Goal: Information Seeking & Learning: Learn about a topic

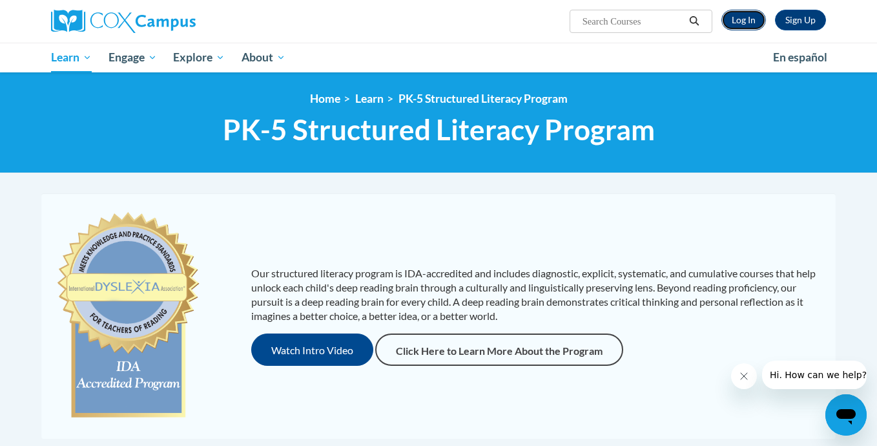
click at [746, 26] on link "Log In" at bounding box center [743, 20] width 45 height 21
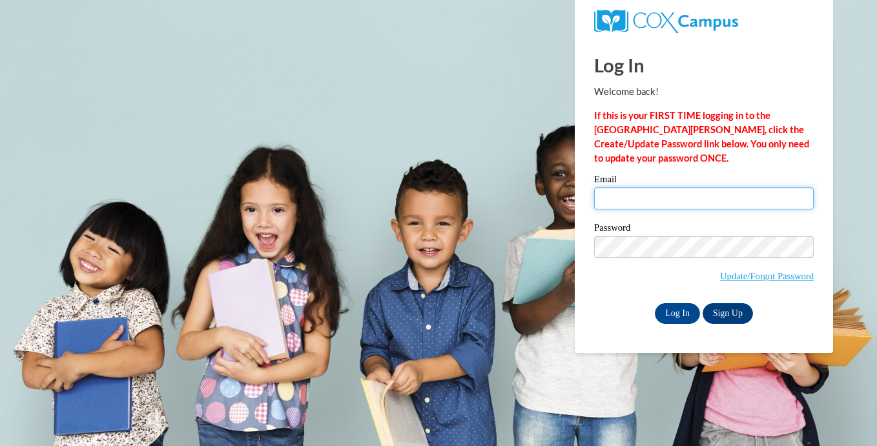
click at [625, 202] on input "Email" at bounding box center [704, 198] width 220 height 22
click at [641, 203] on input "Email" at bounding box center [704, 198] width 220 height 22
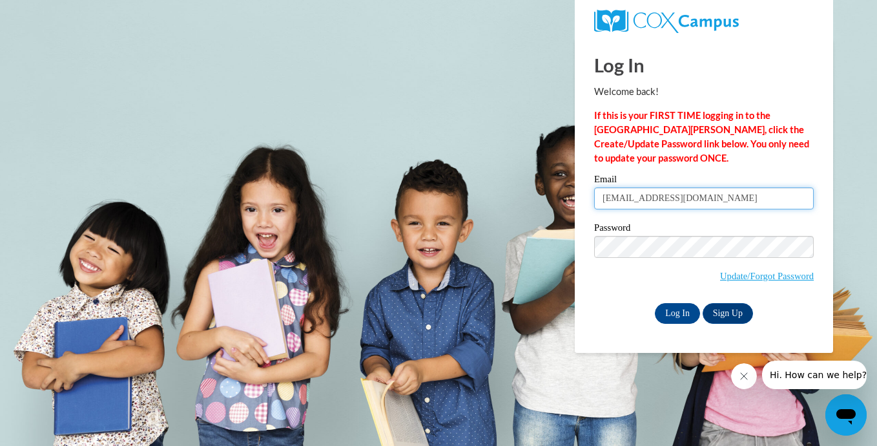
type input "eabryant20@gmail.com"
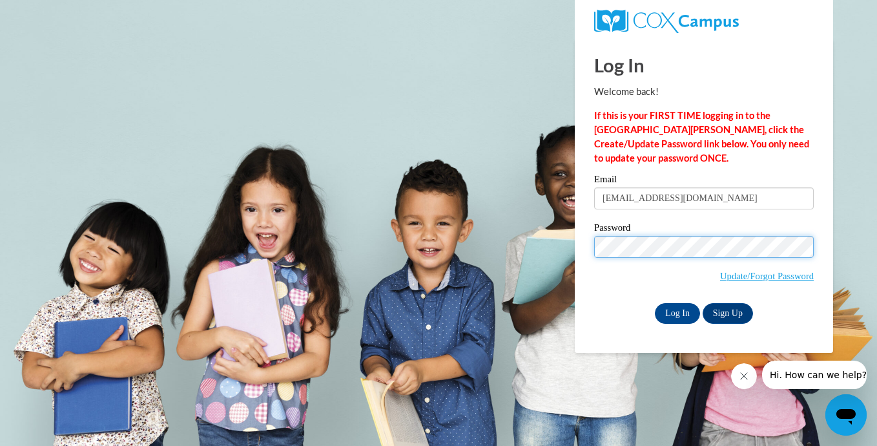
click at [655, 303] on input "Log In" at bounding box center [677, 313] width 45 height 21
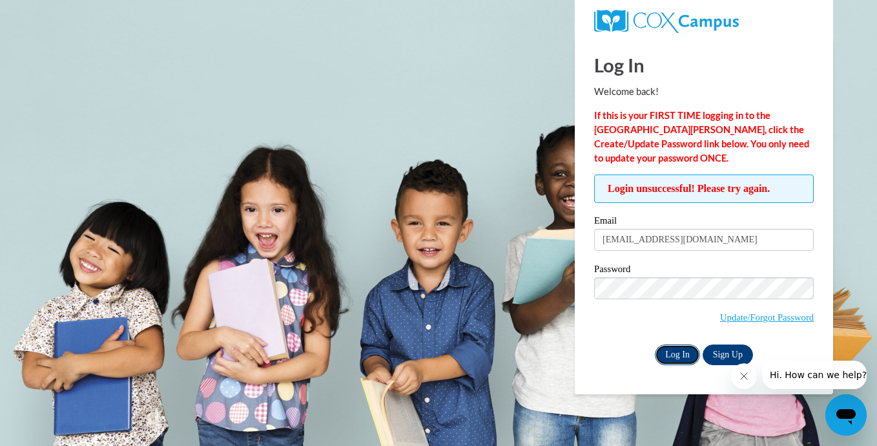
click at [670, 355] on input "Log In" at bounding box center [677, 354] width 45 height 21
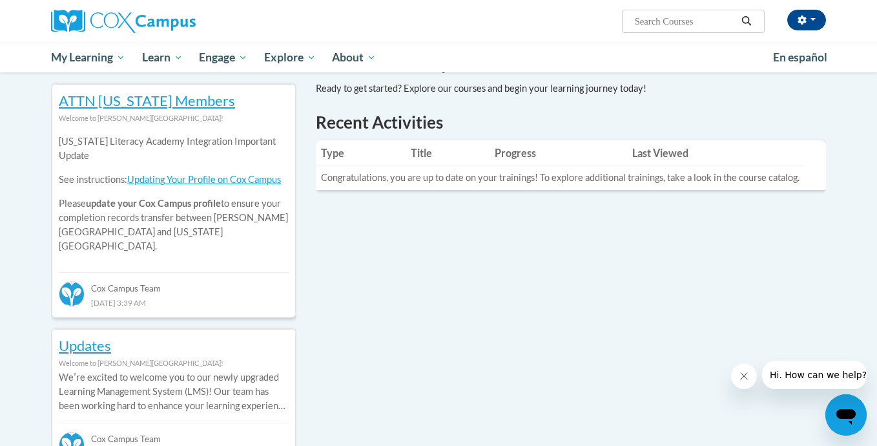
scroll to position [422, 0]
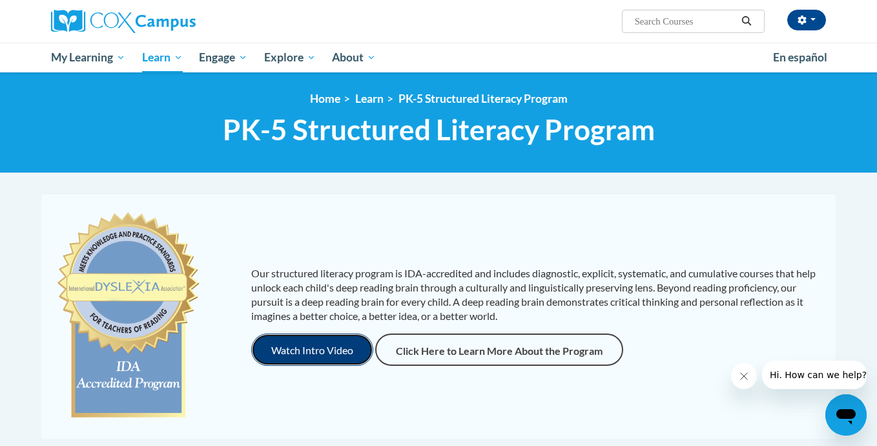
click at [307, 351] on button "Watch Intro Video" at bounding box center [312, 349] width 122 height 32
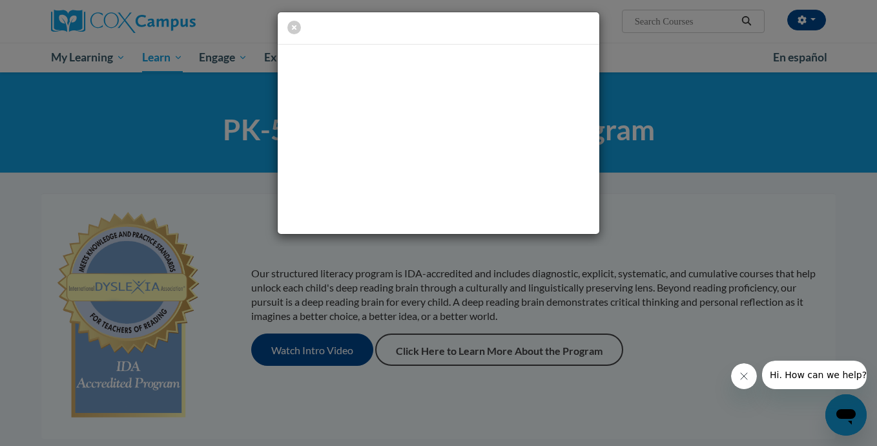
click at [741, 376] on icon "Close message from company" at bounding box center [744, 376] width 10 height 10
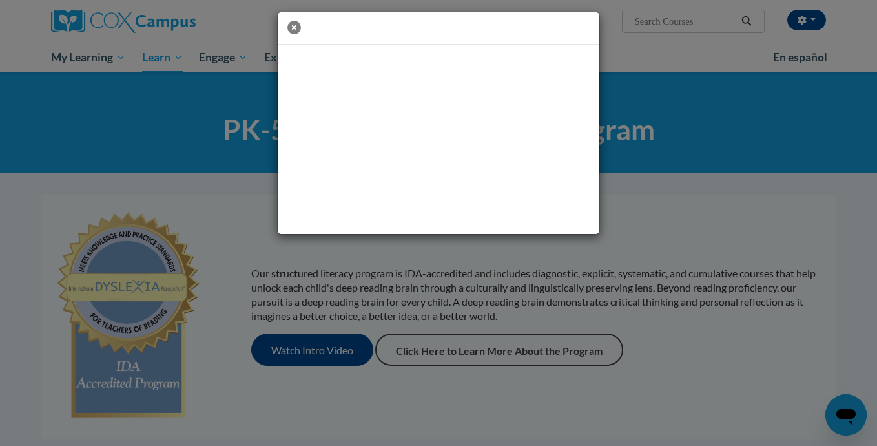
click at [290, 25] on icon "button" at bounding box center [294, 28] width 14 height 14
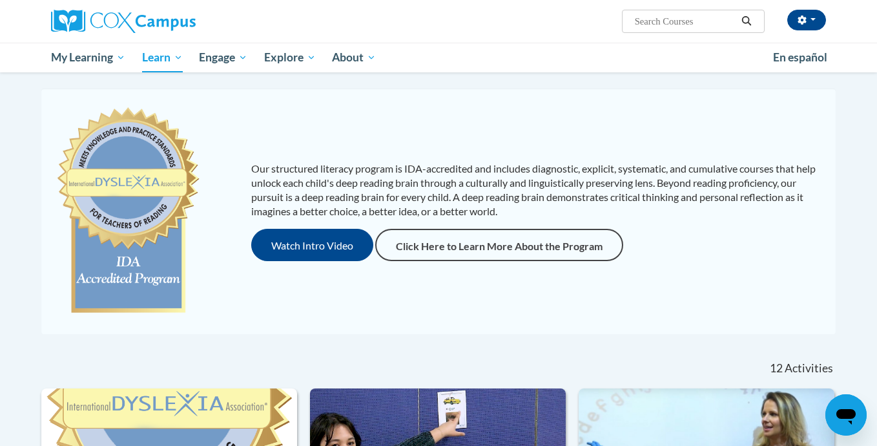
scroll to position [108, 0]
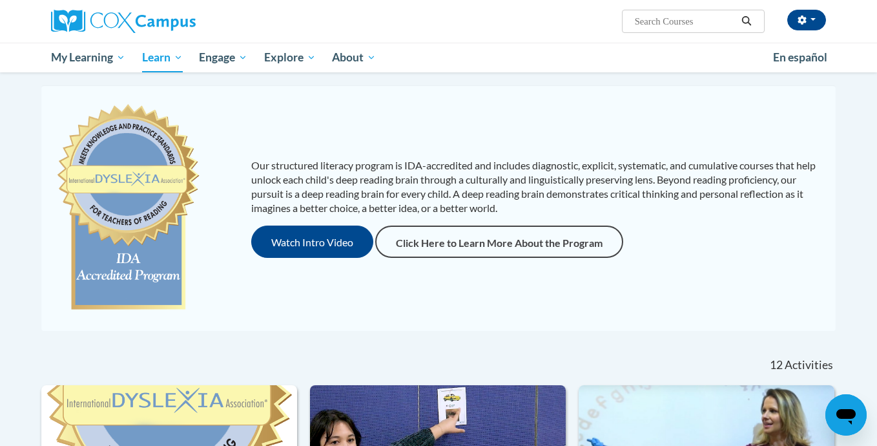
click at [135, 196] on img at bounding box center [128, 208] width 148 height 220
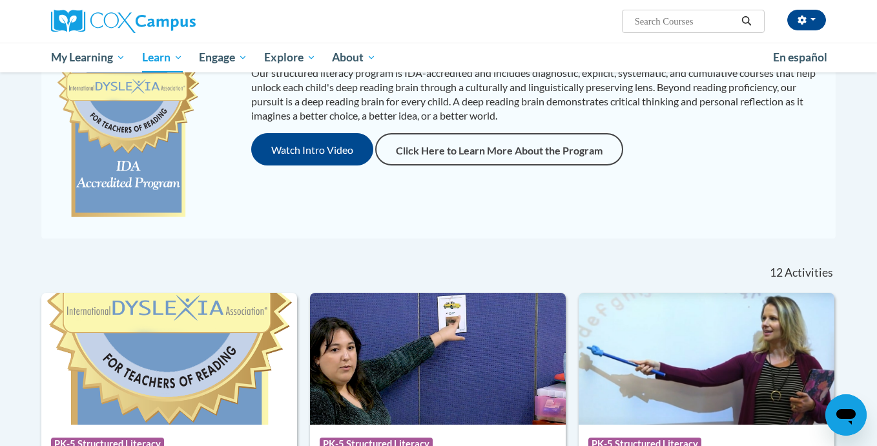
scroll to position [442, 0]
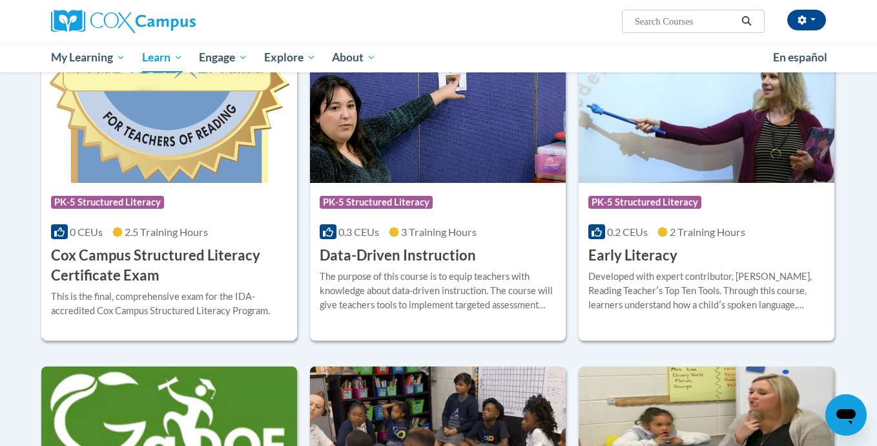
click at [136, 279] on h3 "Cox Campus Structured Literacy Certificate Exam" at bounding box center [169, 265] width 236 height 40
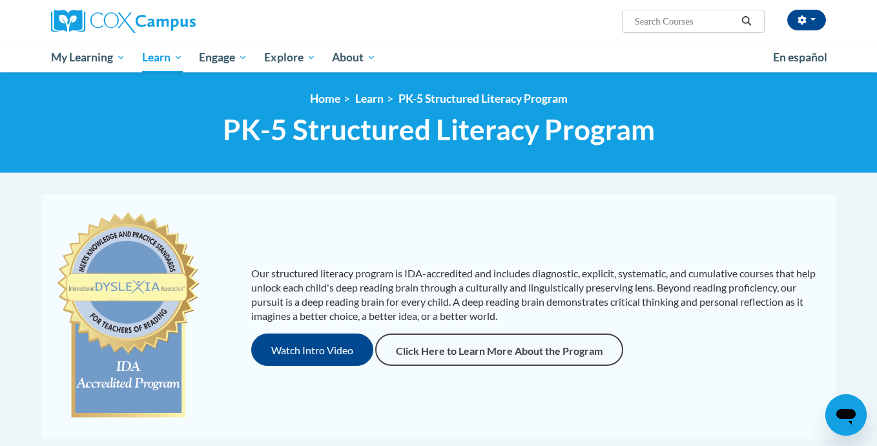
click at [354, 140] on span "PK-5 Structured Literacy Program" at bounding box center [439, 129] width 432 height 34
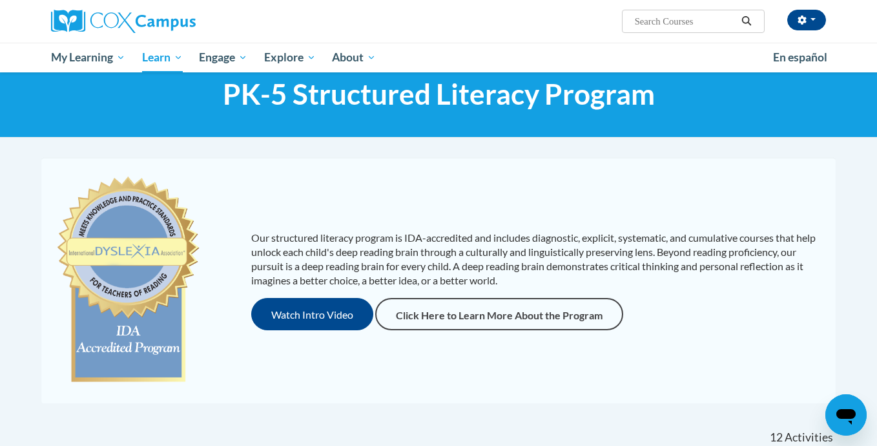
scroll to position [50, 0]
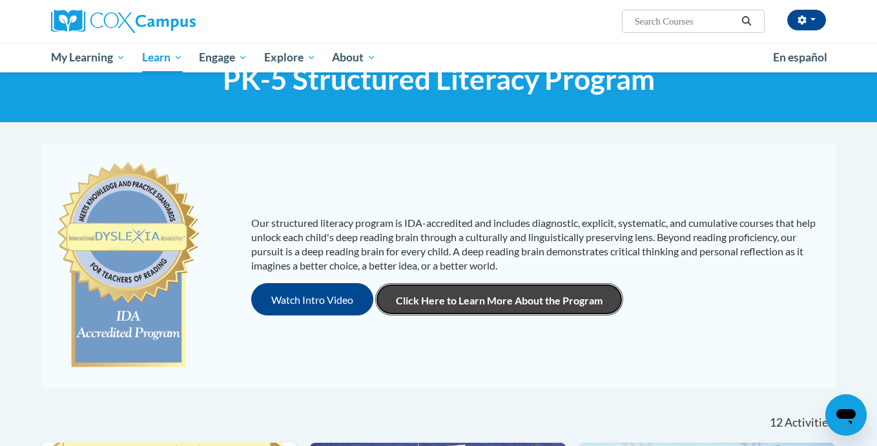
click at [465, 308] on link "Click Here to Learn More About the Program" at bounding box center [499, 299] width 248 height 32
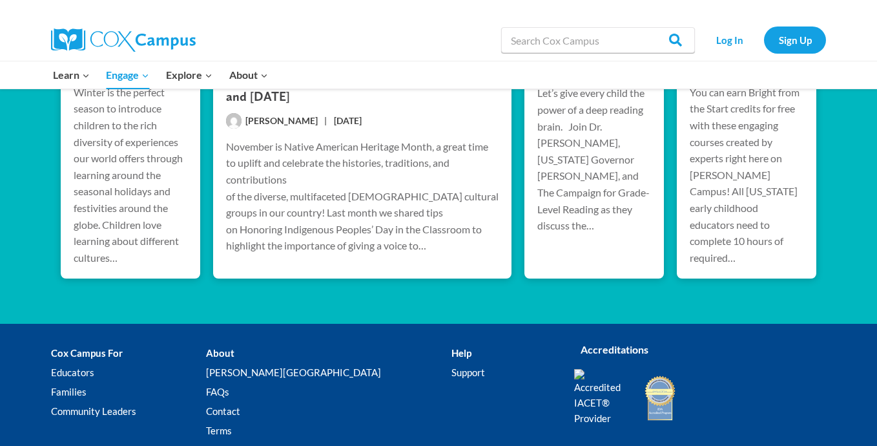
scroll to position [2691, 0]
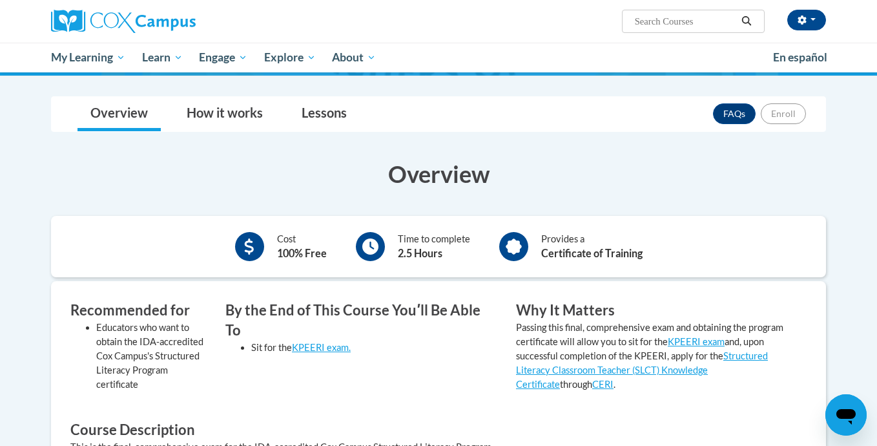
scroll to position [169, 0]
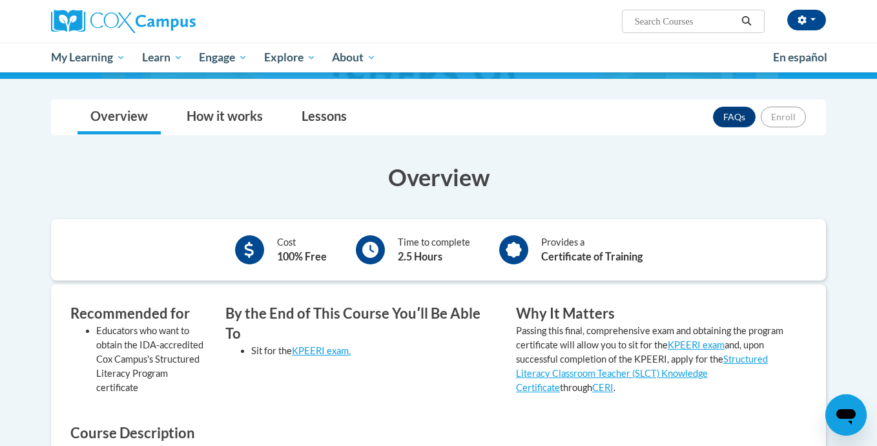
click at [506, 239] on div at bounding box center [513, 249] width 29 height 29
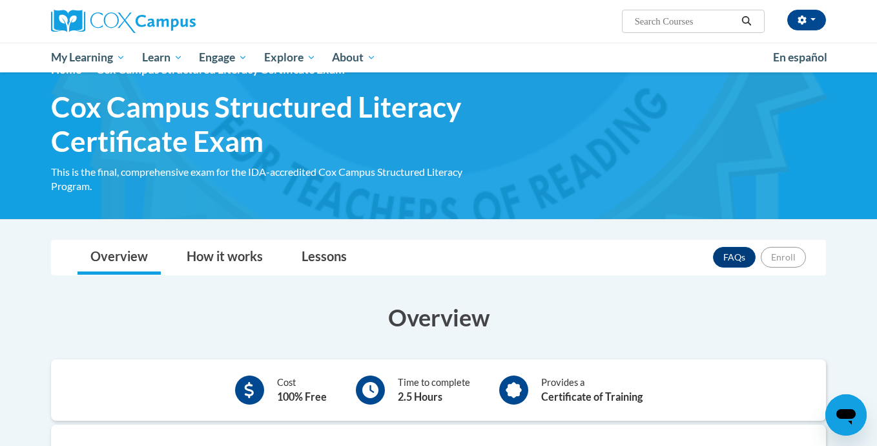
scroll to position [0, 0]
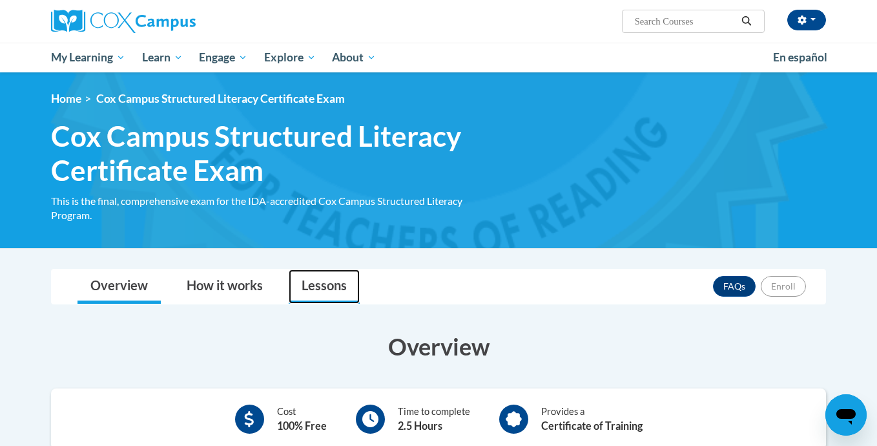
click at [311, 299] on link "Lessons" at bounding box center [324, 286] width 71 height 34
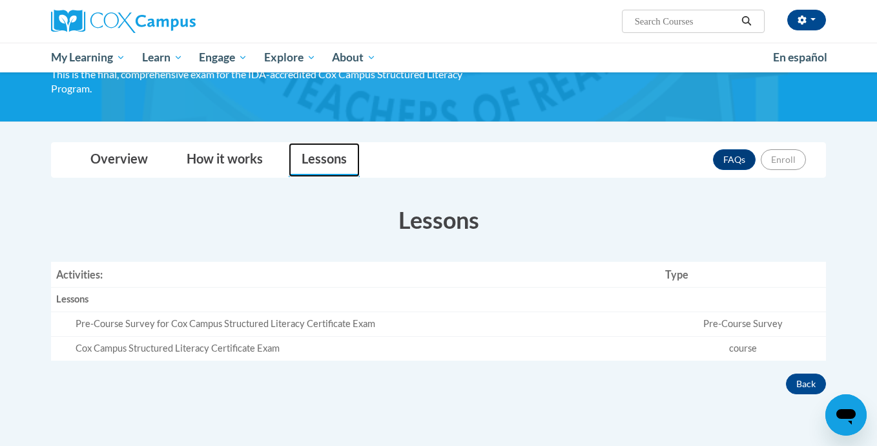
scroll to position [132, 0]
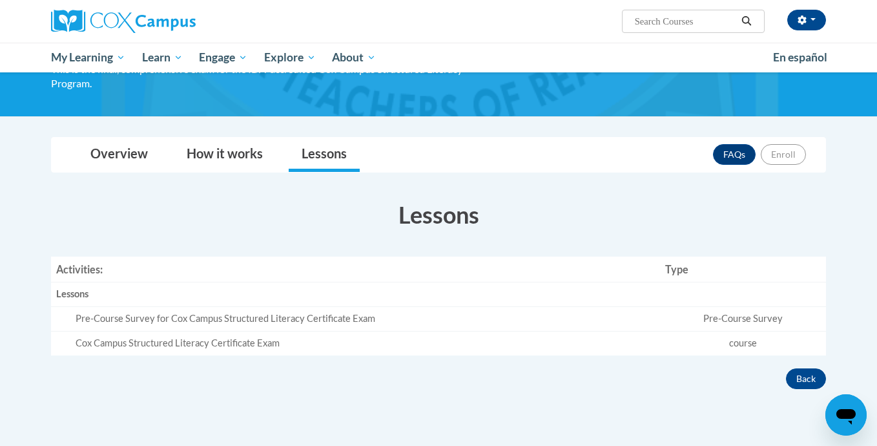
click at [710, 307] on td "Pre-Course Survey" at bounding box center [743, 319] width 166 height 25
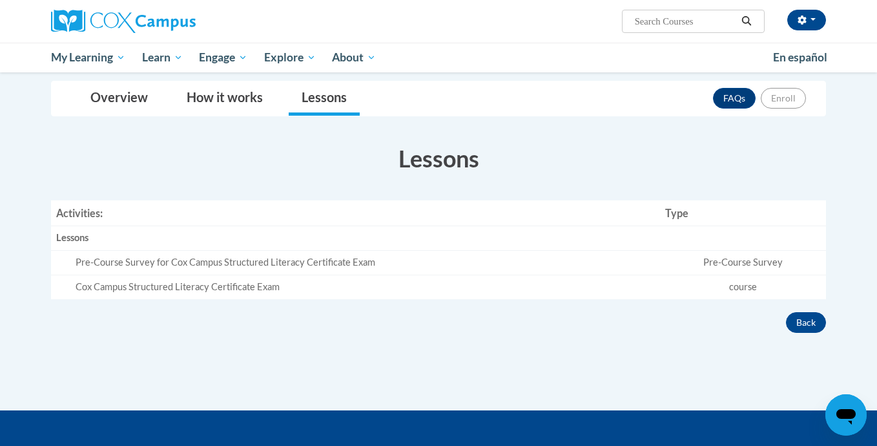
scroll to position [187, 0]
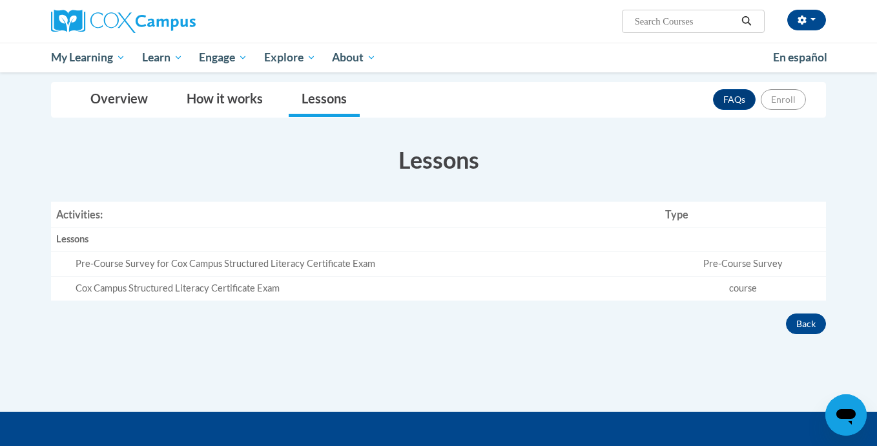
click at [199, 262] on div "Pre-Course Survey for Cox Campus Structured Literacy Certificate Exam" at bounding box center [365, 264] width 579 height 14
click at [131, 267] on div "Pre-Course Survey for Cox Campus Structured Literacy Certificate Exam" at bounding box center [365, 264] width 579 height 14
click at [66, 238] on div "Lessons" at bounding box center [355, 240] width 599 height 14
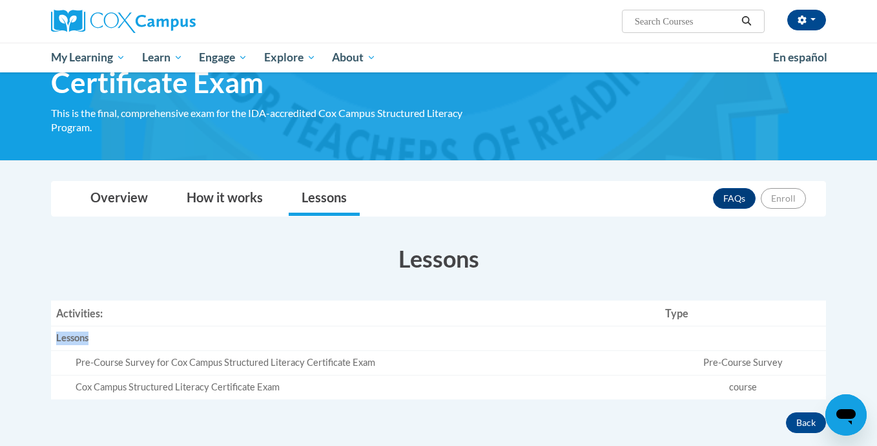
scroll to position [45, 0]
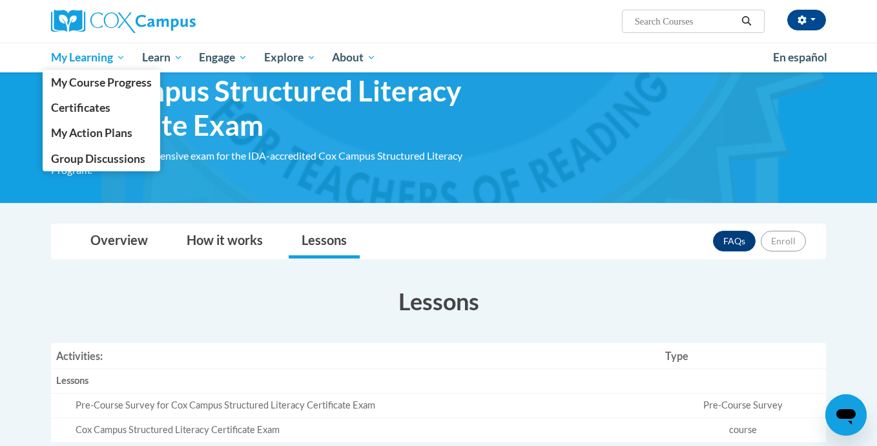
click at [81, 57] on span "My Learning" at bounding box center [88, 58] width 74 height 16
click at [74, 81] on span "My Course Progress" at bounding box center [101, 83] width 101 height 14
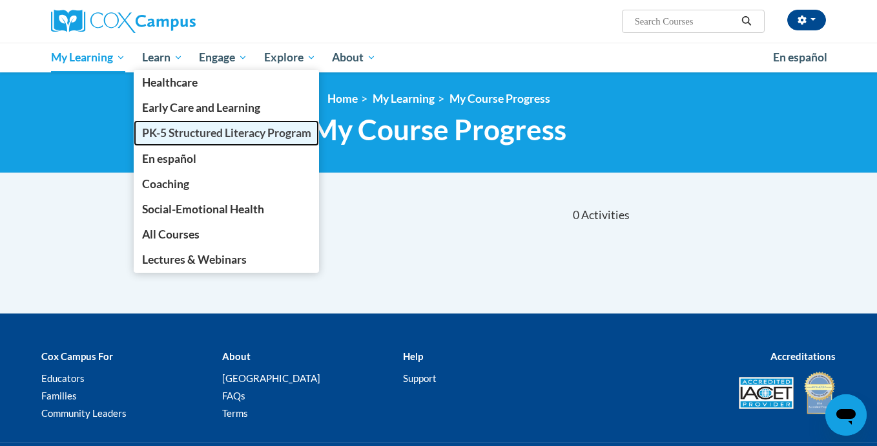
click at [168, 134] on span "PK-5 Structured Literacy Program" at bounding box center [226, 133] width 169 height 14
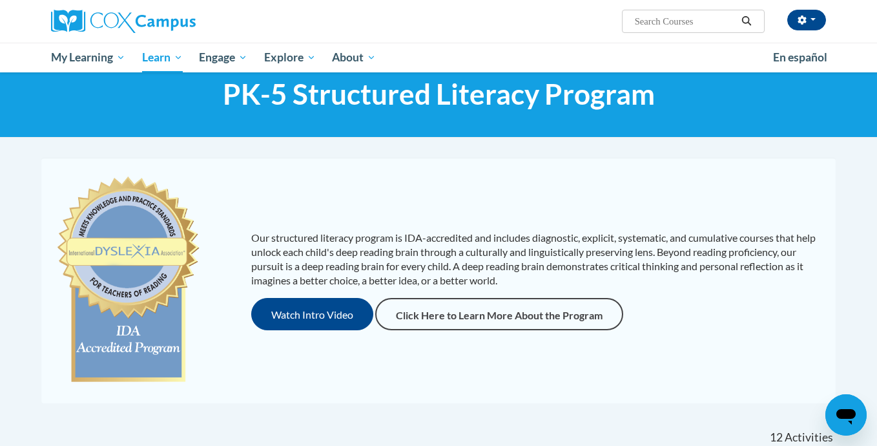
scroll to position [34, 0]
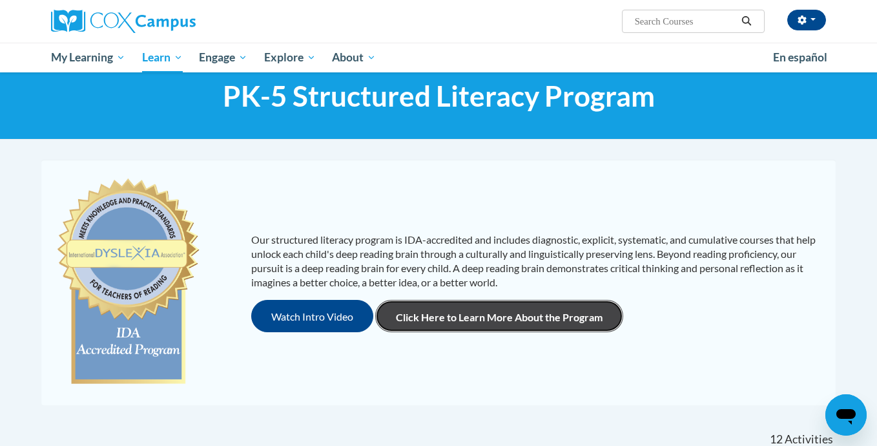
click at [439, 322] on link "Click Here to Learn More About the Program" at bounding box center [499, 316] width 248 height 32
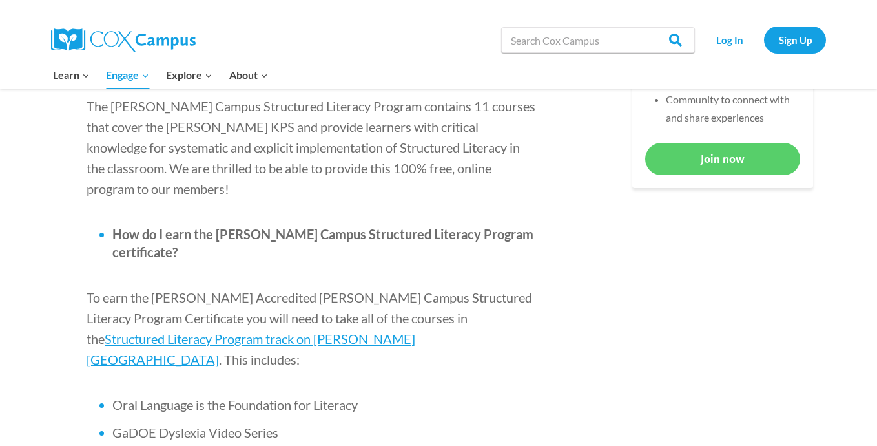
scroll to position [692, 0]
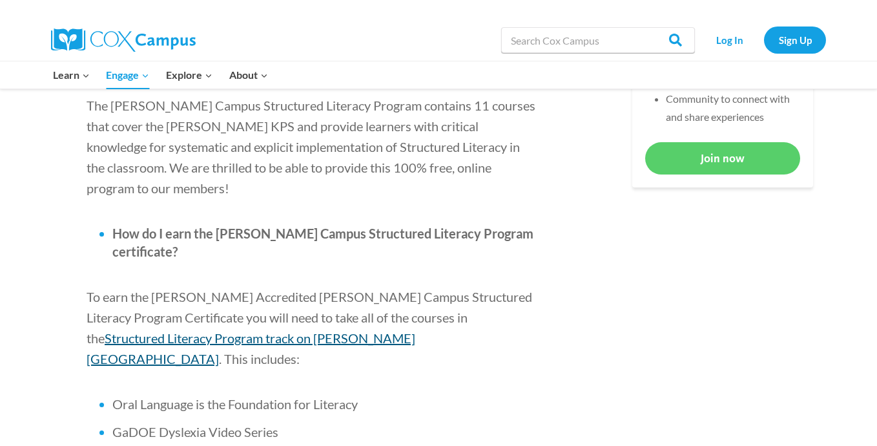
click at [397, 330] on span "Structured Literacy Program track on [PERSON_NAME][GEOGRAPHIC_DATA]" at bounding box center [251, 348] width 329 height 36
